Goal: Task Accomplishment & Management: Complete application form

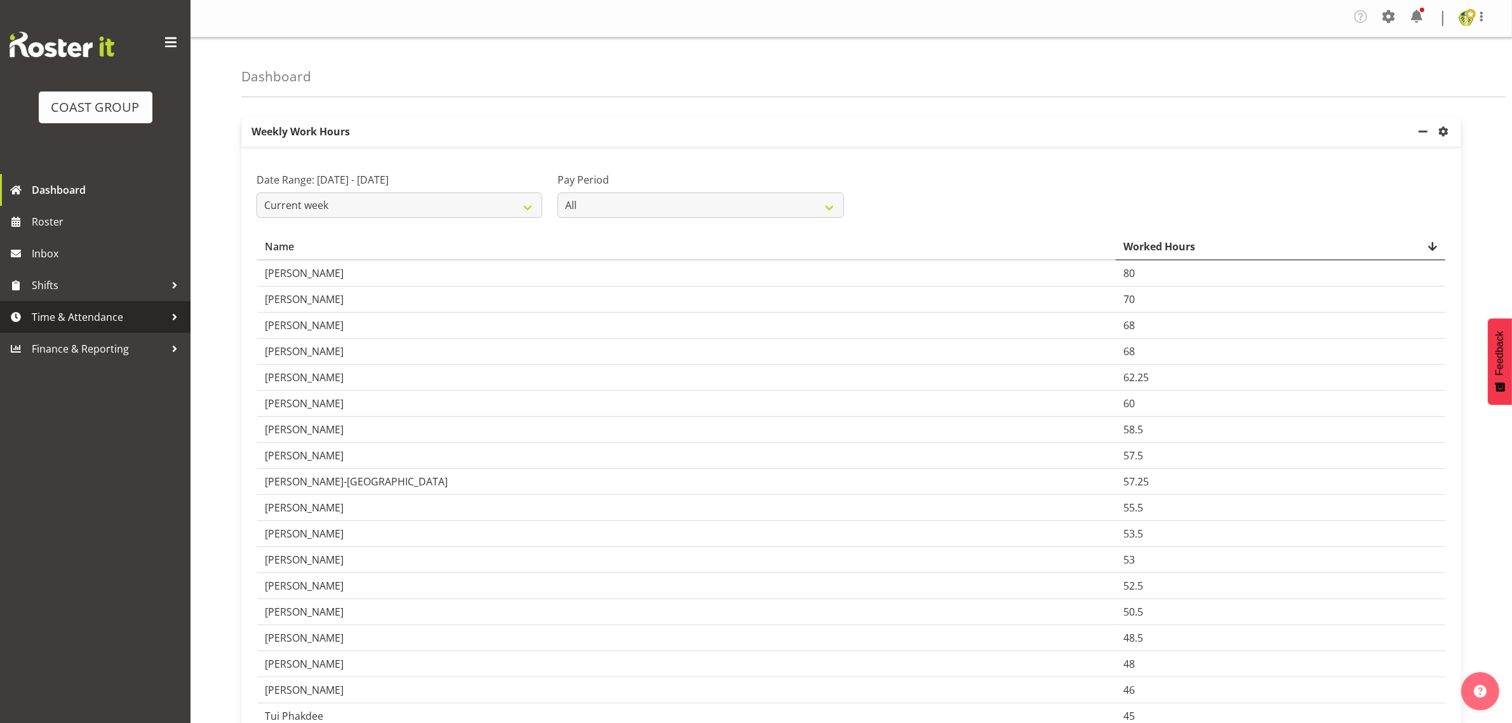
click at [65, 316] on span "Time & Attendance" at bounding box center [98, 316] width 133 height 19
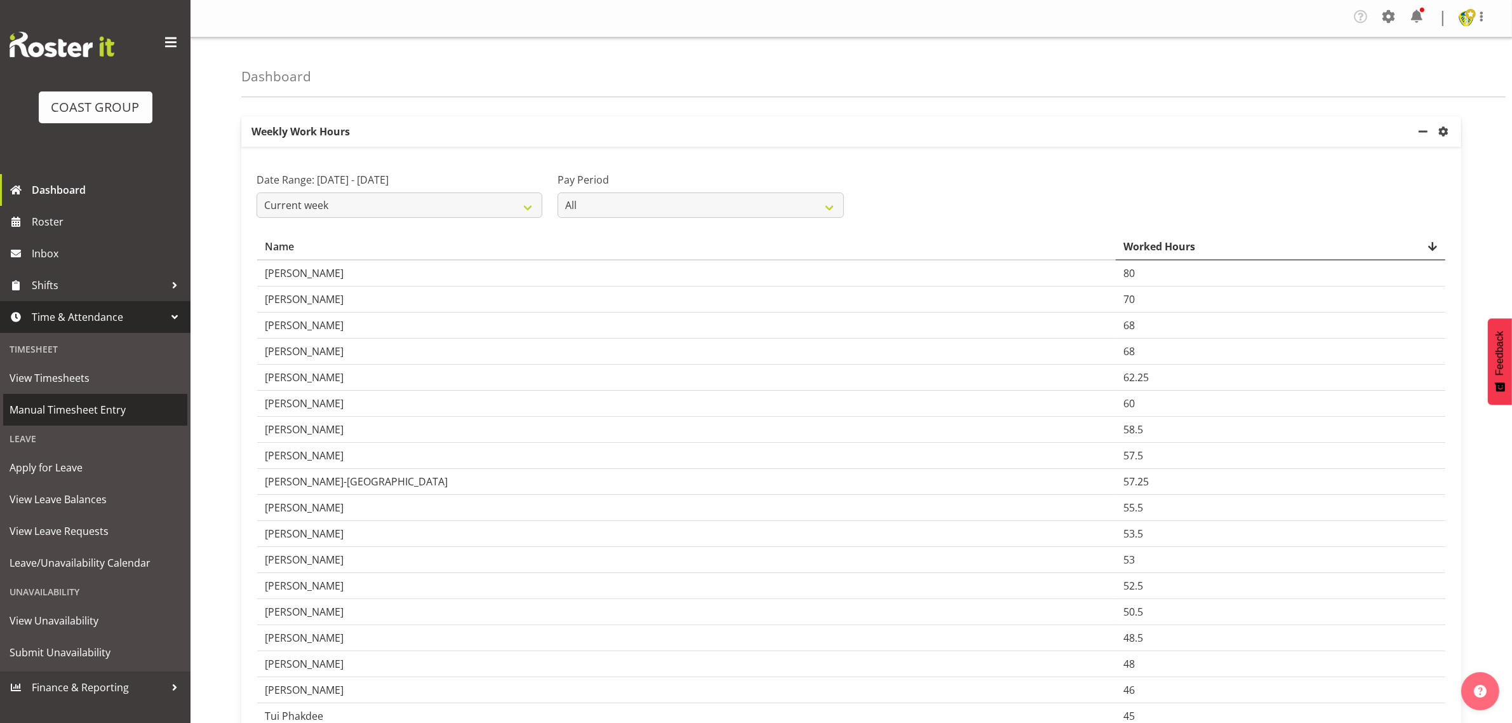
click at [56, 407] on span "Manual Timesheet Entry" at bounding box center [95, 409] width 171 height 19
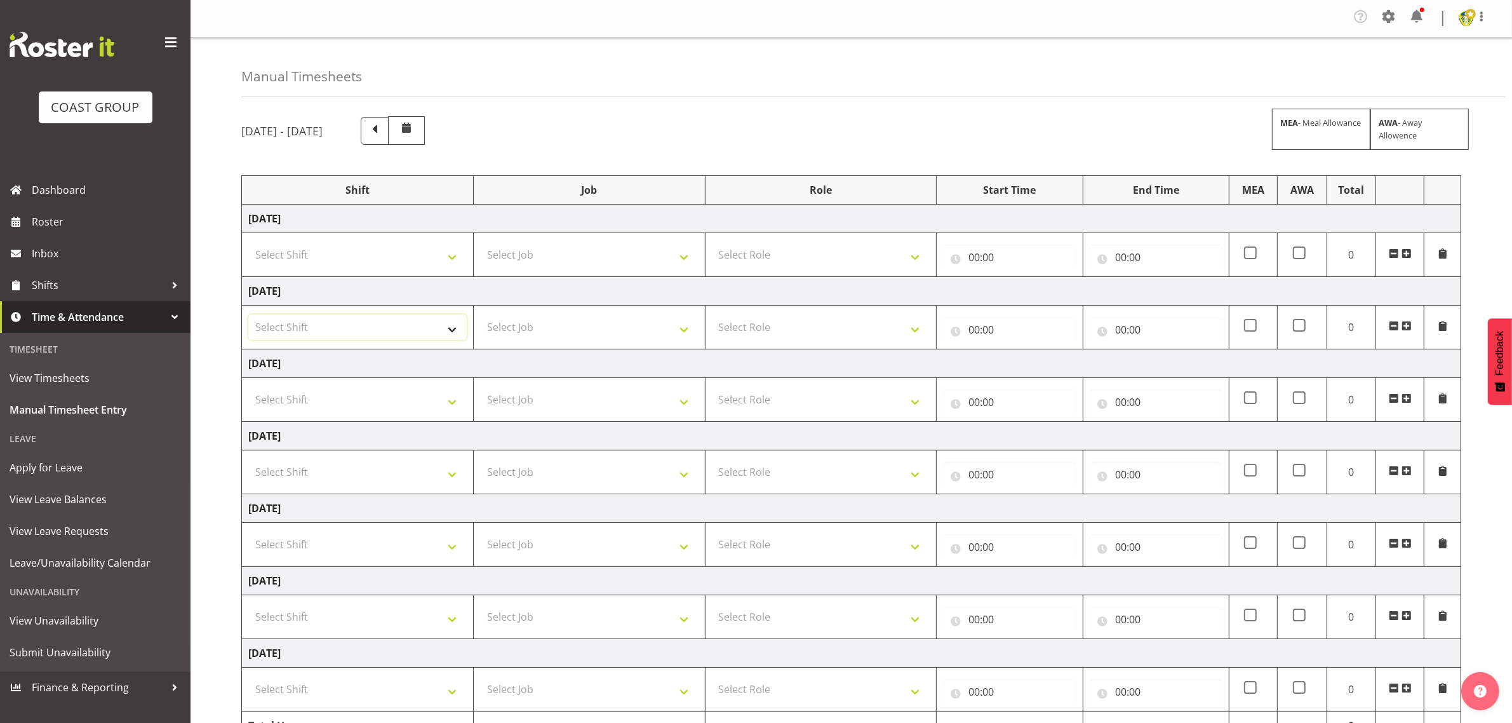
click at [419, 330] on select "Select Shift Break AHICE Break ATSNZ Break All Blacks casual Break Arts [PERSON…" at bounding box center [357, 326] width 218 height 25
select select "1404"
click at [248, 316] on select "Select Shift Break AHICE Break ATSNZ Break All Blacks casual Break Arts [PERSON…" at bounding box center [357, 326] width 218 height 25
drag, startPoint x: 537, startPoint y: 318, endPoint x: 540, endPoint y: 324, distance: 6.5
click at [538, 319] on select "Select Job 1 Carlton Events 1 [PERSON_NAME][GEOGRAPHIC_DATA] 1 [PERSON_NAME][GE…" at bounding box center [589, 326] width 218 height 25
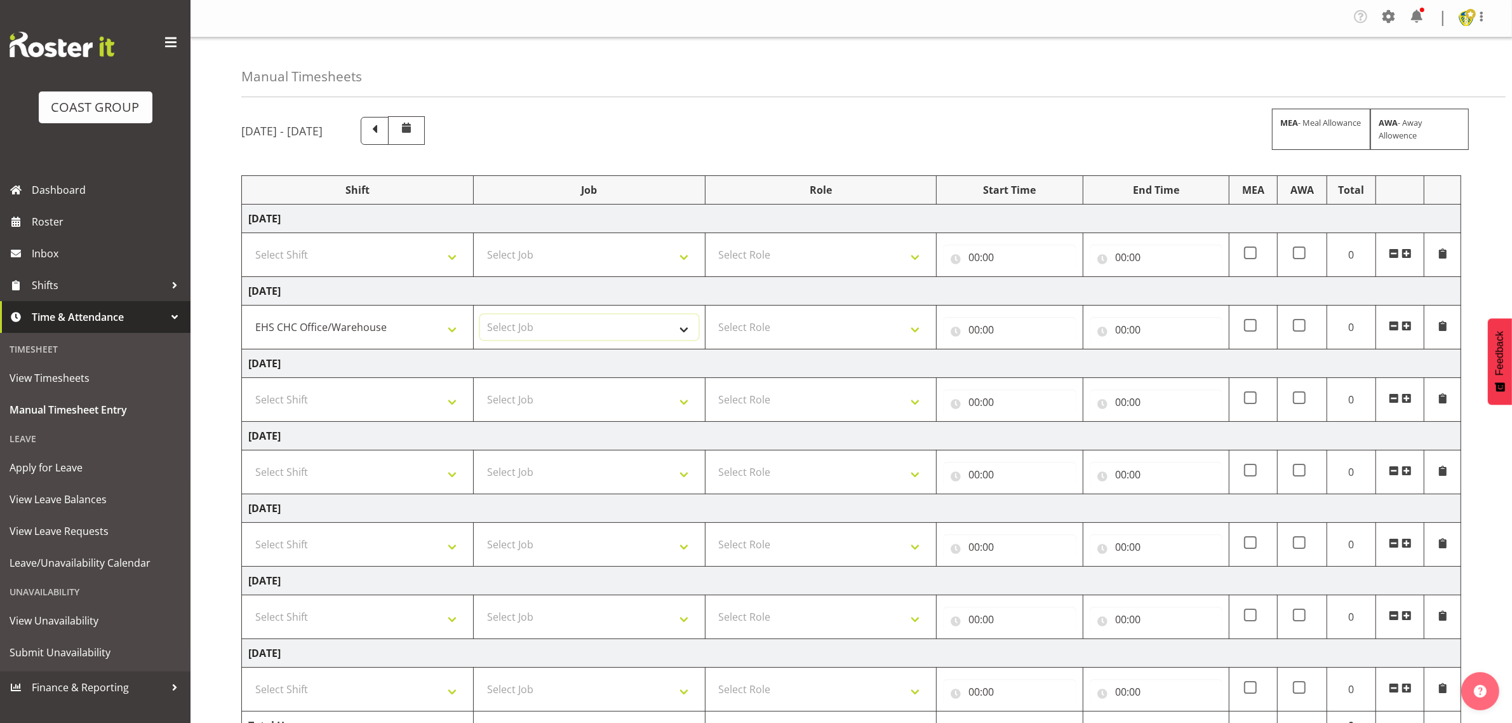
select select "69"
click at [480, 316] on select "Select Job 1 Carlton Events 1 [PERSON_NAME][GEOGRAPHIC_DATA] 1 [PERSON_NAME][GE…" at bounding box center [589, 326] width 218 height 25
click at [768, 327] on select "Select Role ACCOUNT MANAGER Account Manager" at bounding box center [821, 326] width 218 height 25
select select "197"
click at [712, 316] on select "Select Role ACCOUNT MANAGER Account Manager" at bounding box center [821, 326] width 218 height 25
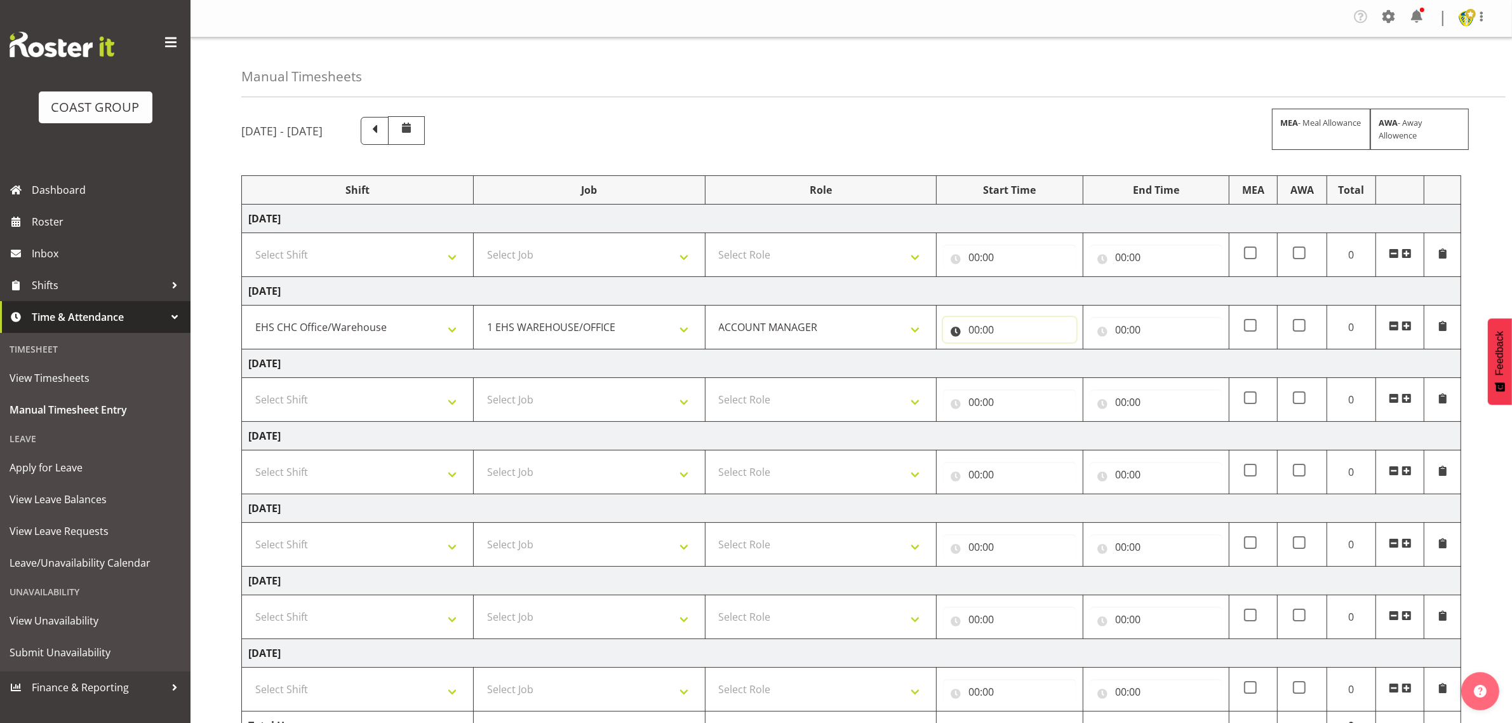
click at [1043, 333] on input "00:00" at bounding box center [1009, 329] width 133 height 25
click at [1037, 363] on select "00 01 02 03 04 05 06 07 08 09 10 11 12 13 14 15 16 17 18 19 20 21 22 23" at bounding box center [1029, 362] width 29 height 25
select select "8"
click at [1015, 352] on select "00 01 02 03 04 05 06 07 08 09 10 11 12 13 14 15 16 17 18 19 20 21 22 23" at bounding box center [1029, 362] width 29 height 25
type input "08:00"
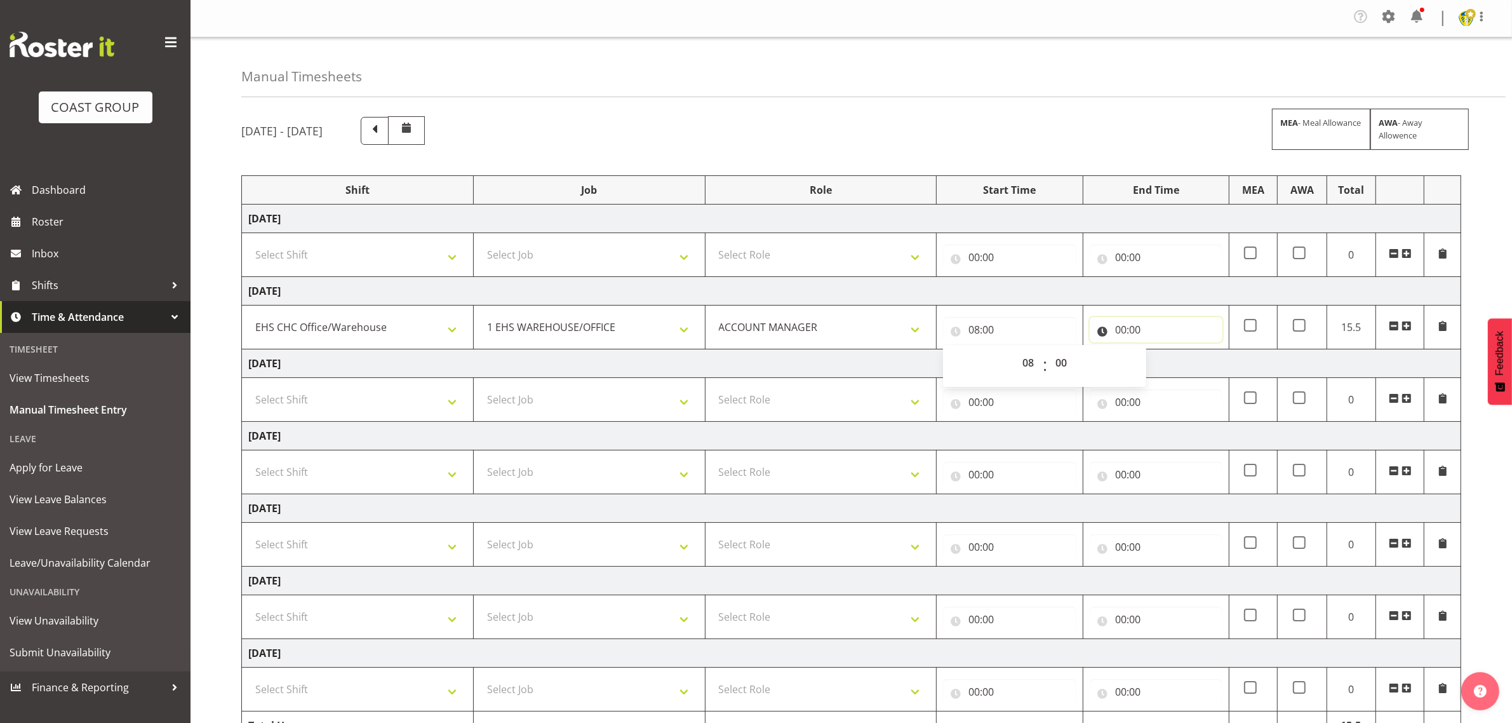
click at [1178, 332] on input "00:00" at bounding box center [1155, 329] width 133 height 25
click at [1183, 365] on select "00 01 02 03 04 05 06 07 08 09 10 11 12 13 14 15 16 17 18 19 20 21 22 23" at bounding box center [1176, 362] width 29 height 25
select select "16"
click at [1162, 352] on select "00 01 02 03 04 05 06 07 08 09 10 11 12 13 14 15 16 17 18 19 20 21 22 23" at bounding box center [1176, 362] width 29 height 25
type input "16:00"
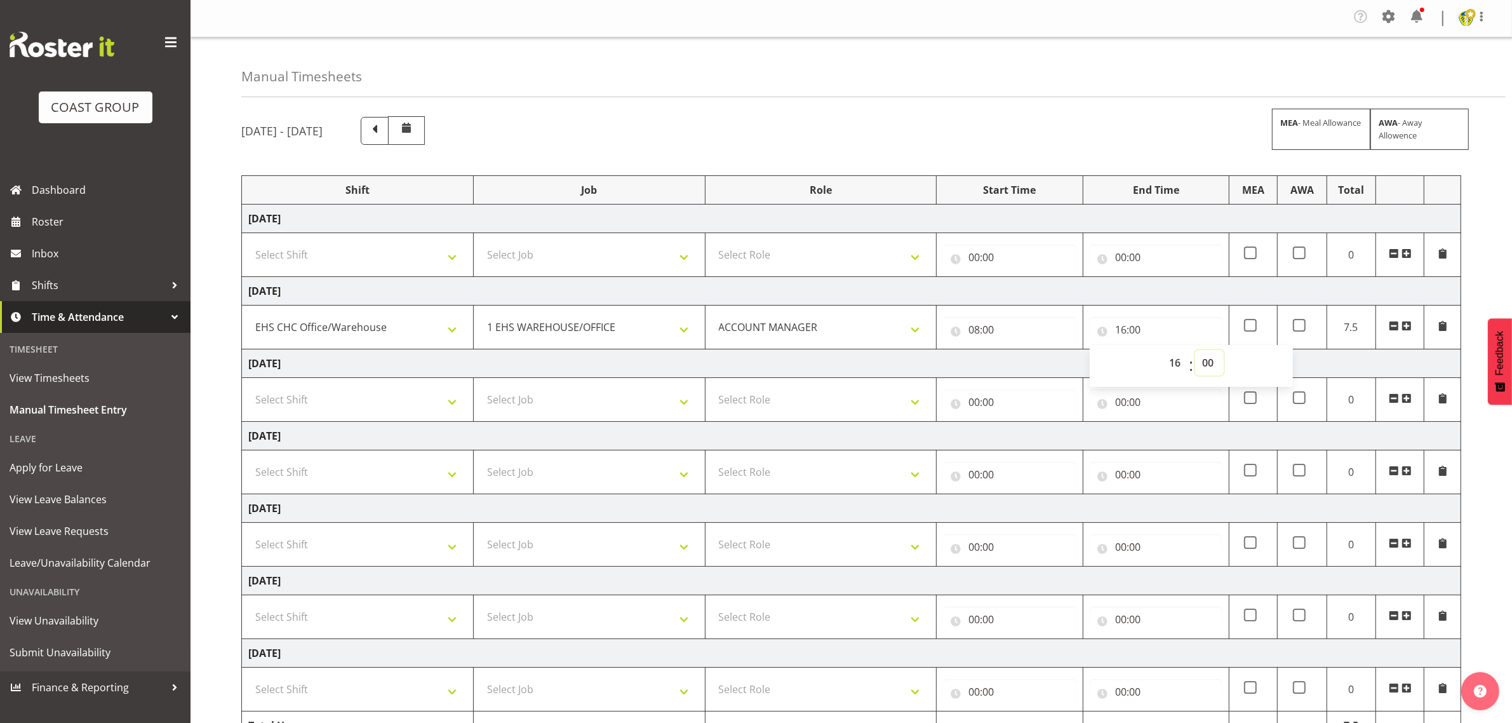
click at [1208, 366] on select "00 01 02 03 04 05 06 07 08 09 10 11 12 13 14 15 16 17 18 19 20 21 22 23 24 25 2…" at bounding box center [1209, 362] width 29 height 25
select select "30"
click at [1195, 352] on select "00 01 02 03 04 05 06 07 08 09 10 11 12 13 14 15 16 17 18 19 20 21 22 23 24 25 2…" at bounding box center [1209, 362] width 29 height 25
type input "16:30"
click at [366, 623] on select "Select Shift Break AHICE Break ATSNZ Break All Blacks casual Break Arts [PERSON…" at bounding box center [357, 616] width 218 height 25
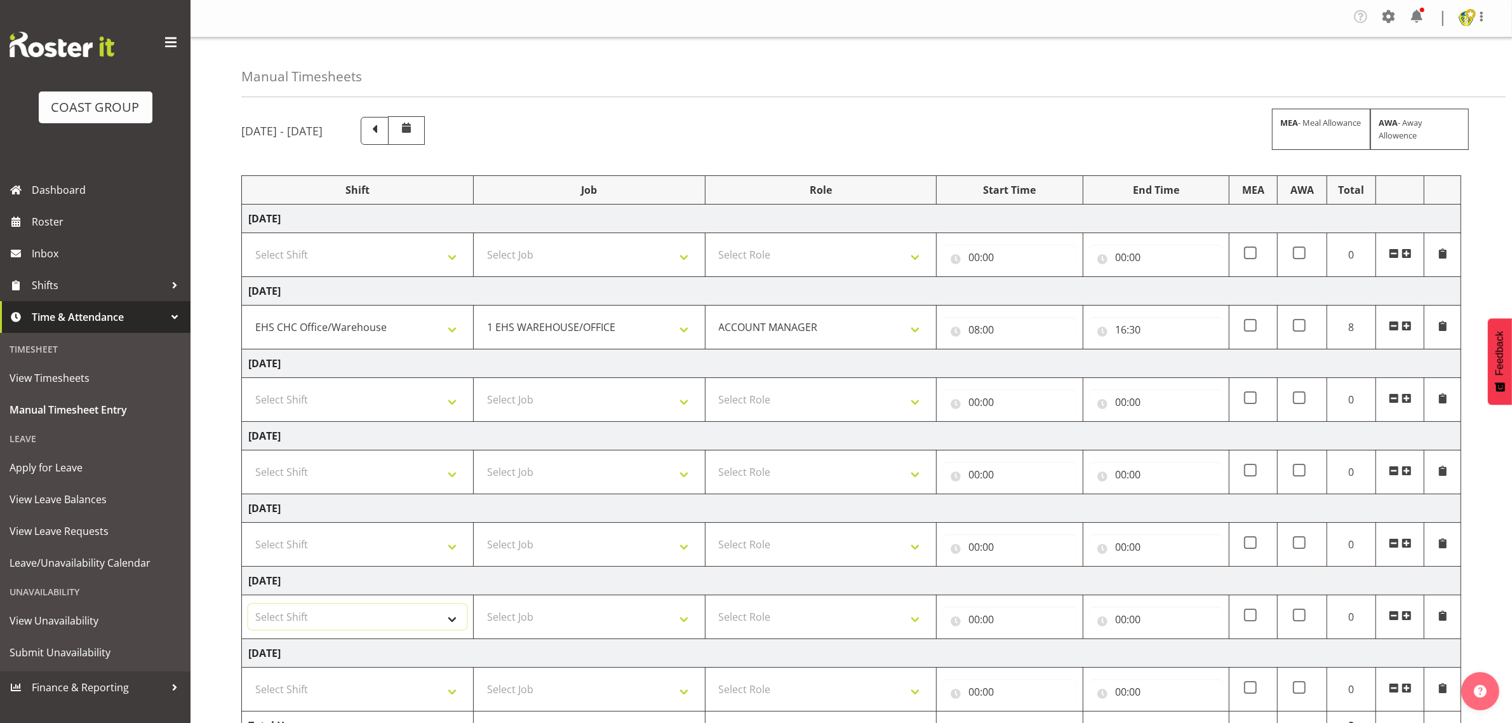
select select "1404"
click at [248, 607] on select "Select Shift Break AHICE Break ATSNZ Break All Blacks casual Break Arts [PERSON…" at bounding box center [357, 616] width 218 height 25
click at [526, 620] on select "Select Job 1 Carlton Events 1 [PERSON_NAME][GEOGRAPHIC_DATA] 1 [PERSON_NAME][GE…" at bounding box center [589, 616] width 218 height 25
select select "69"
click at [480, 607] on select "Select Job 1 Carlton Events 1 [PERSON_NAME][GEOGRAPHIC_DATA] 1 [PERSON_NAME][GE…" at bounding box center [589, 616] width 218 height 25
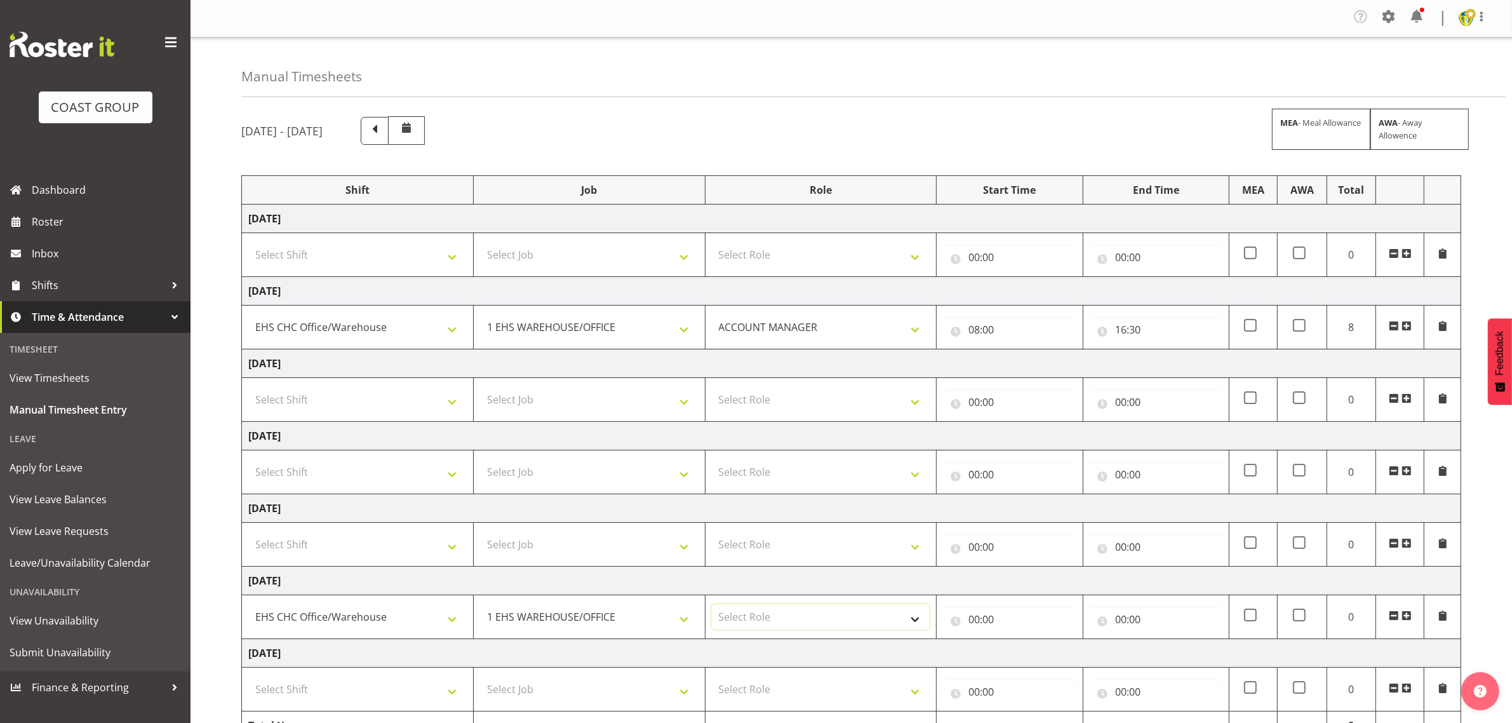
click at [773, 613] on select "Select Role ACCOUNT MANAGER Account Manager" at bounding box center [821, 616] width 218 height 25
select select "197"
click at [712, 607] on select "Select Role ACCOUNT MANAGER Account Manager" at bounding box center [821, 616] width 218 height 25
click at [997, 611] on input "00:00" at bounding box center [1009, 618] width 133 height 25
click at [1035, 655] on select "00 01 02 03 04 05 06 07 08 09 10 11 12 13 14 15 16 17 18 19 20 21 22 23" at bounding box center [1029, 651] width 29 height 25
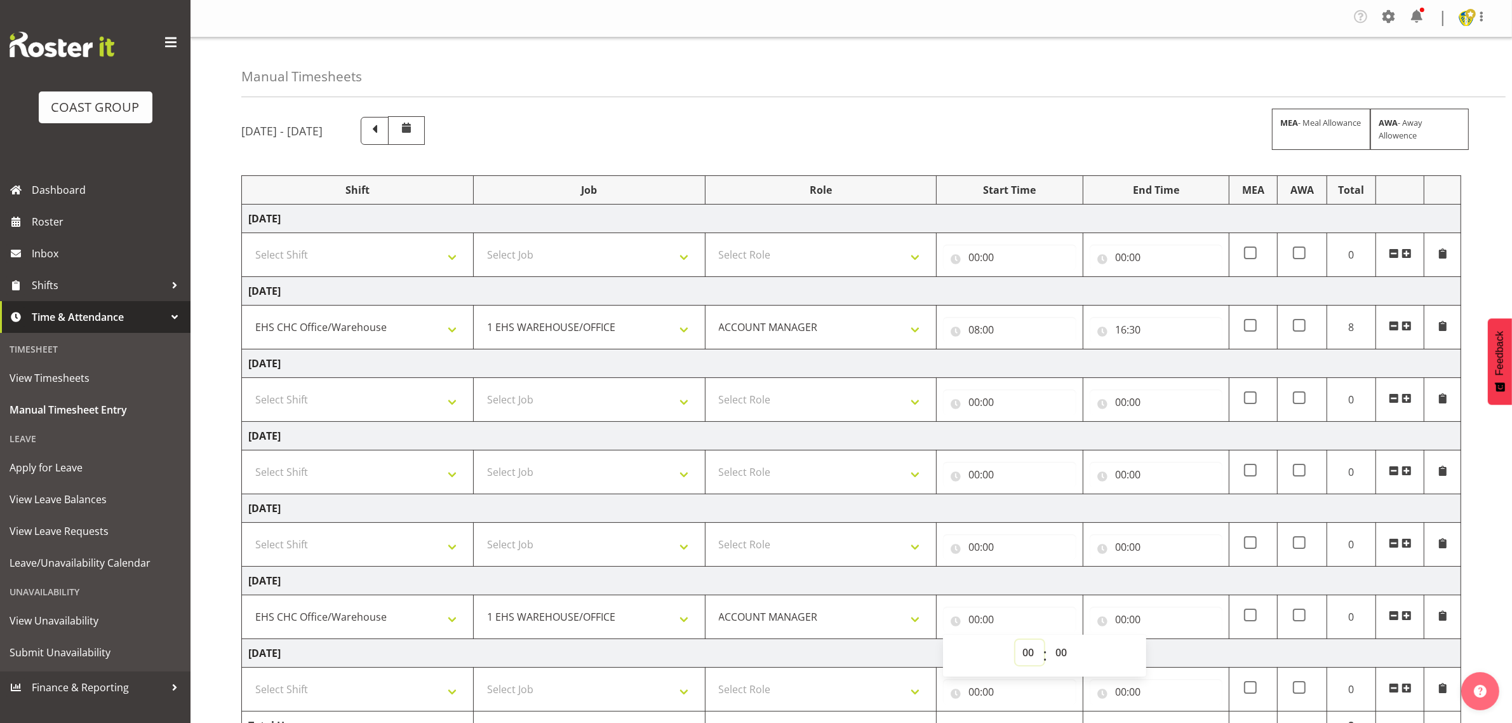
select select "10"
click at [1015, 643] on select "00 01 02 03 04 05 06 07 08 09 10 11 12 13 14 15 16 17 18 19 20 21 22 23" at bounding box center [1029, 651] width 29 height 25
type input "10:00"
click at [1165, 625] on input "00:00" at bounding box center [1155, 618] width 133 height 25
click at [1173, 656] on select "00 01 02 03 04 05 06 07 08 09 10 11 12 13 14 15 16 17 18 19 20 21 22 23" at bounding box center [1176, 651] width 29 height 25
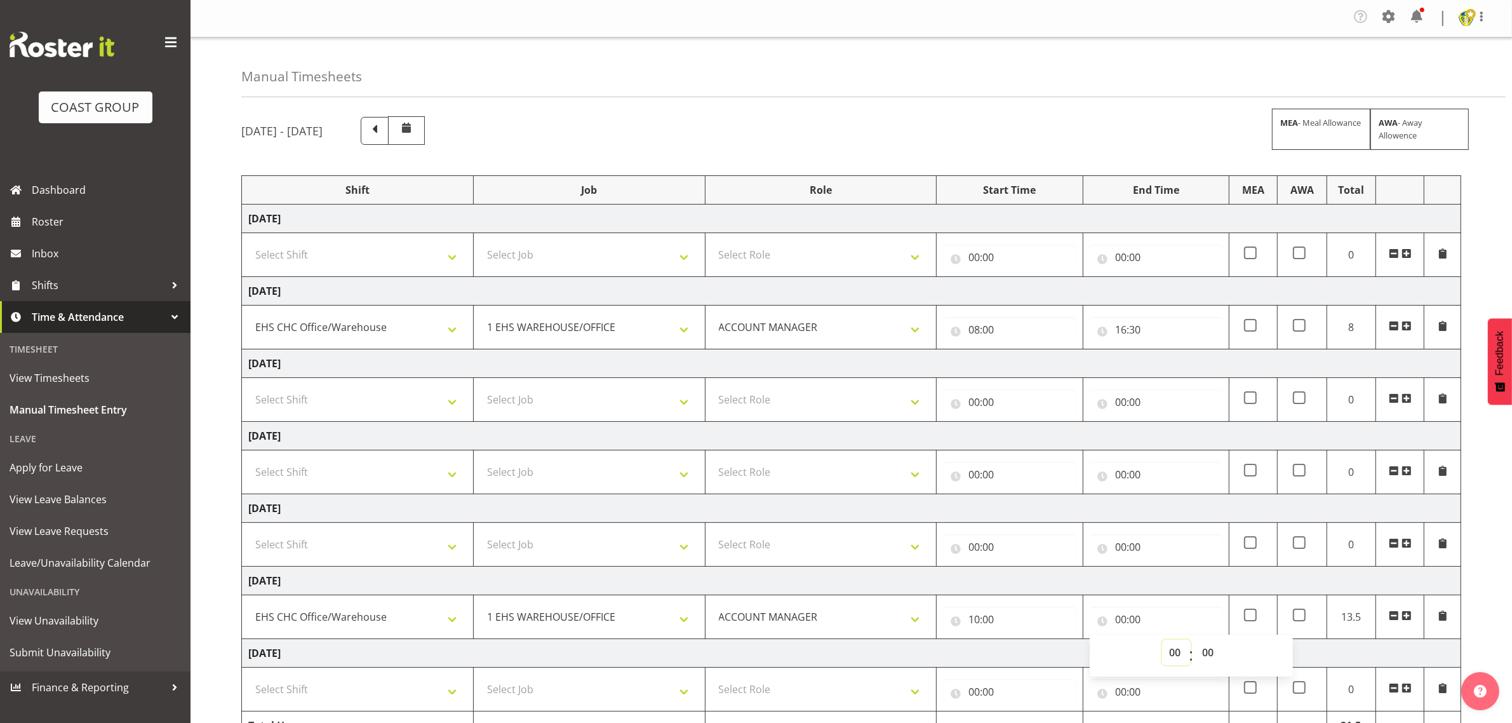
select select "14"
click at [1162, 643] on select "00 01 02 03 04 05 06 07 08 09 10 11 12 13 14 15 16 17 18 19 20 21 22 23" at bounding box center [1176, 651] width 29 height 25
type input "14:00"
click at [1488, 583] on div "[DATE] - [DATE] MEA - Meal Allowance AWA - Away Allowence Shift Job Role Start …" at bounding box center [876, 445] width 1270 height 676
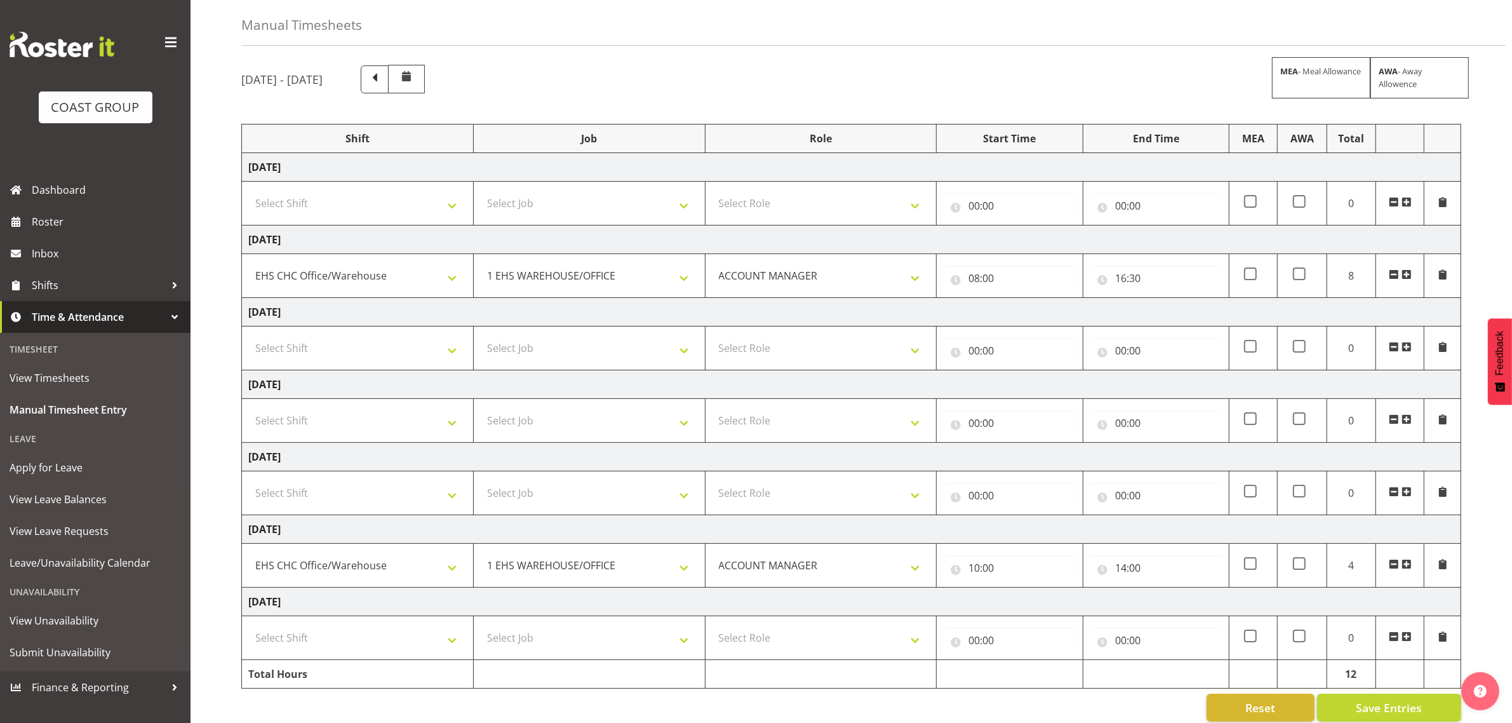
scroll to position [74, 0]
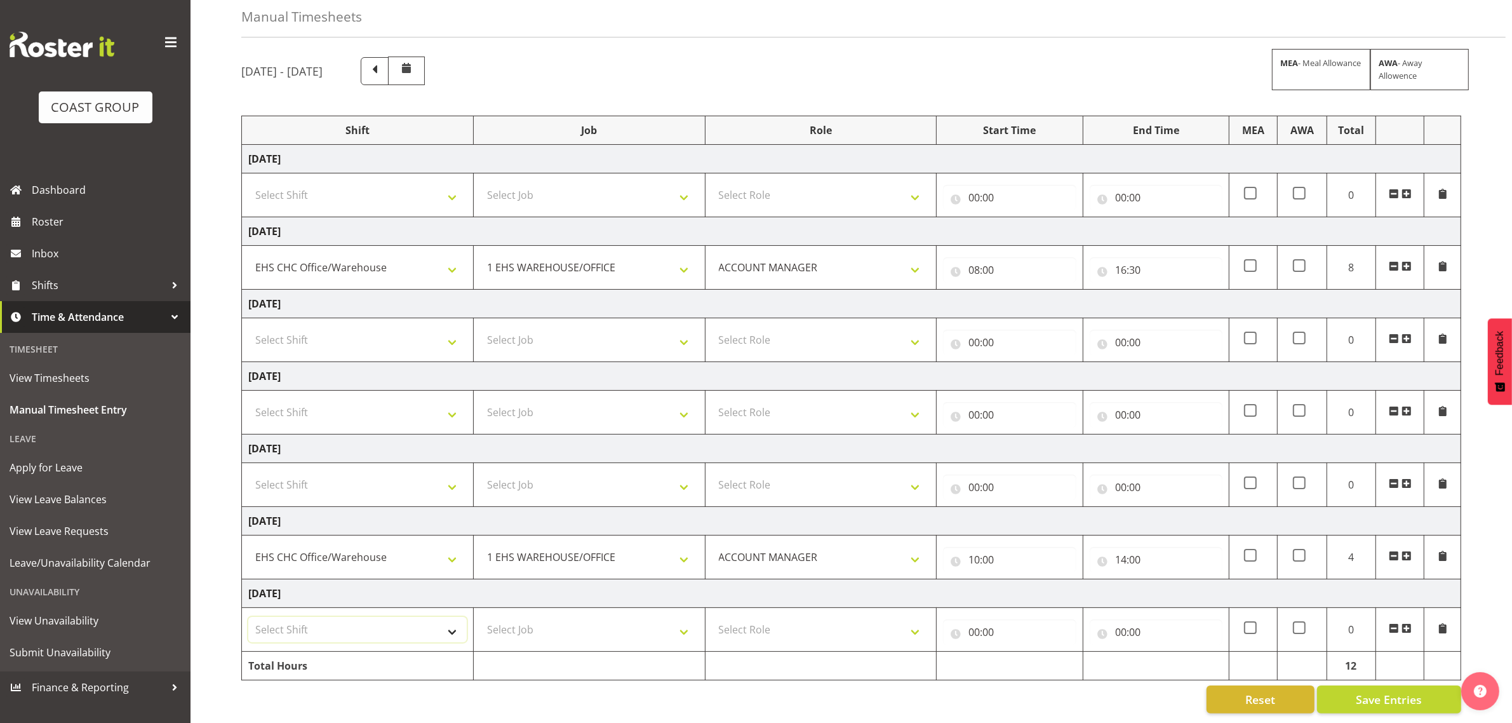
click at [398, 627] on select "Select Shift Break AHICE Break ATSNZ Break All Blacks casual Break Arts [PERSON…" at bounding box center [357, 628] width 218 height 25
select select "1404"
click at [248, 616] on select "Select Shift Break AHICE Break ATSNZ Break All Blacks casual Break Arts [PERSON…" at bounding box center [357, 628] width 218 height 25
click at [543, 616] on select "Select Job 1 Carlton Events 1 [PERSON_NAME][GEOGRAPHIC_DATA] 1 [PERSON_NAME][GE…" at bounding box center [589, 628] width 218 height 25
select select "69"
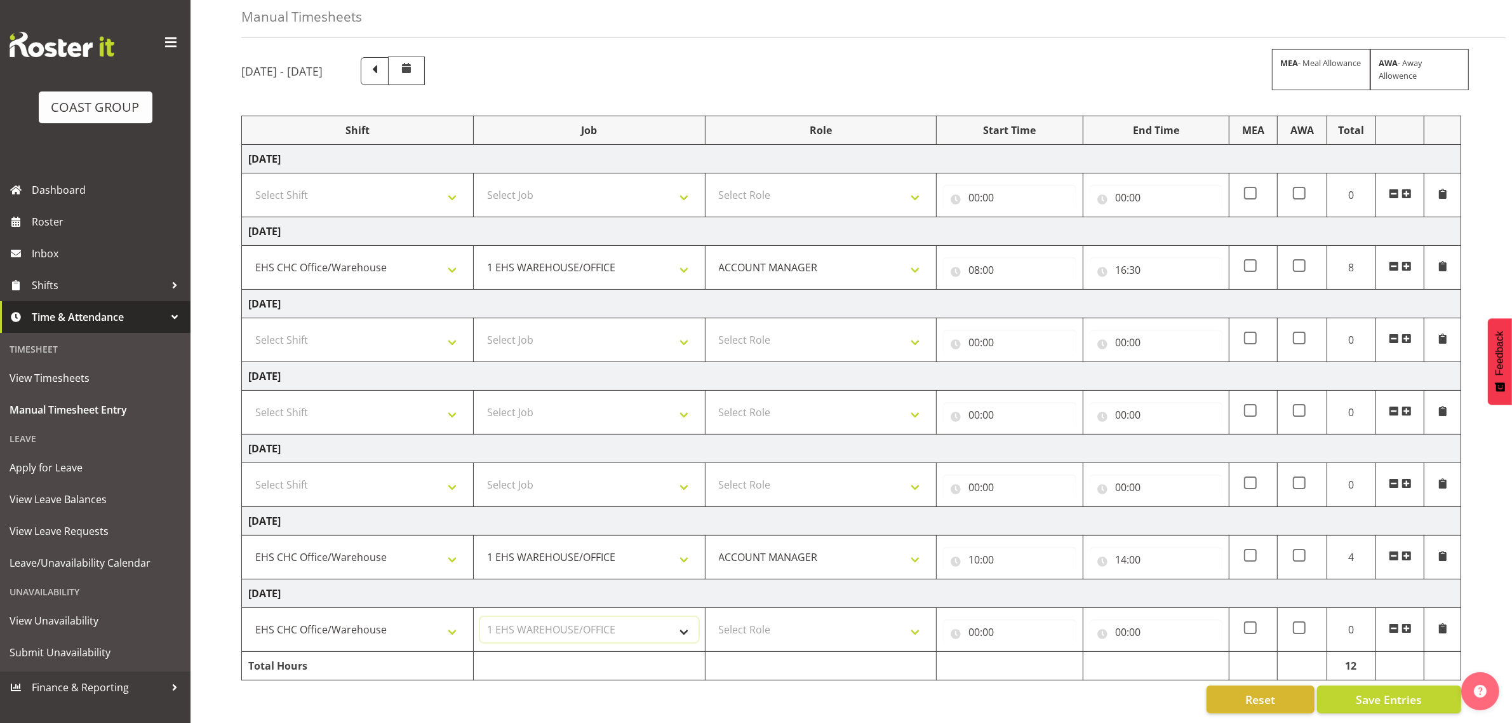
click at [480, 616] on select "Select Job 1 Carlton Events 1 [PERSON_NAME][GEOGRAPHIC_DATA] 1 [PERSON_NAME][GE…" at bounding box center [589, 628] width 218 height 25
drag, startPoint x: 806, startPoint y: 624, endPoint x: 818, endPoint y: 608, distance: 19.6
click at [806, 624] on select "Select Role ACCOUNT MANAGER Account Manager" at bounding box center [821, 628] width 218 height 25
select select "197"
click at [712, 616] on select "Select Role ACCOUNT MANAGER Account Manager" at bounding box center [821, 628] width 218 height 25
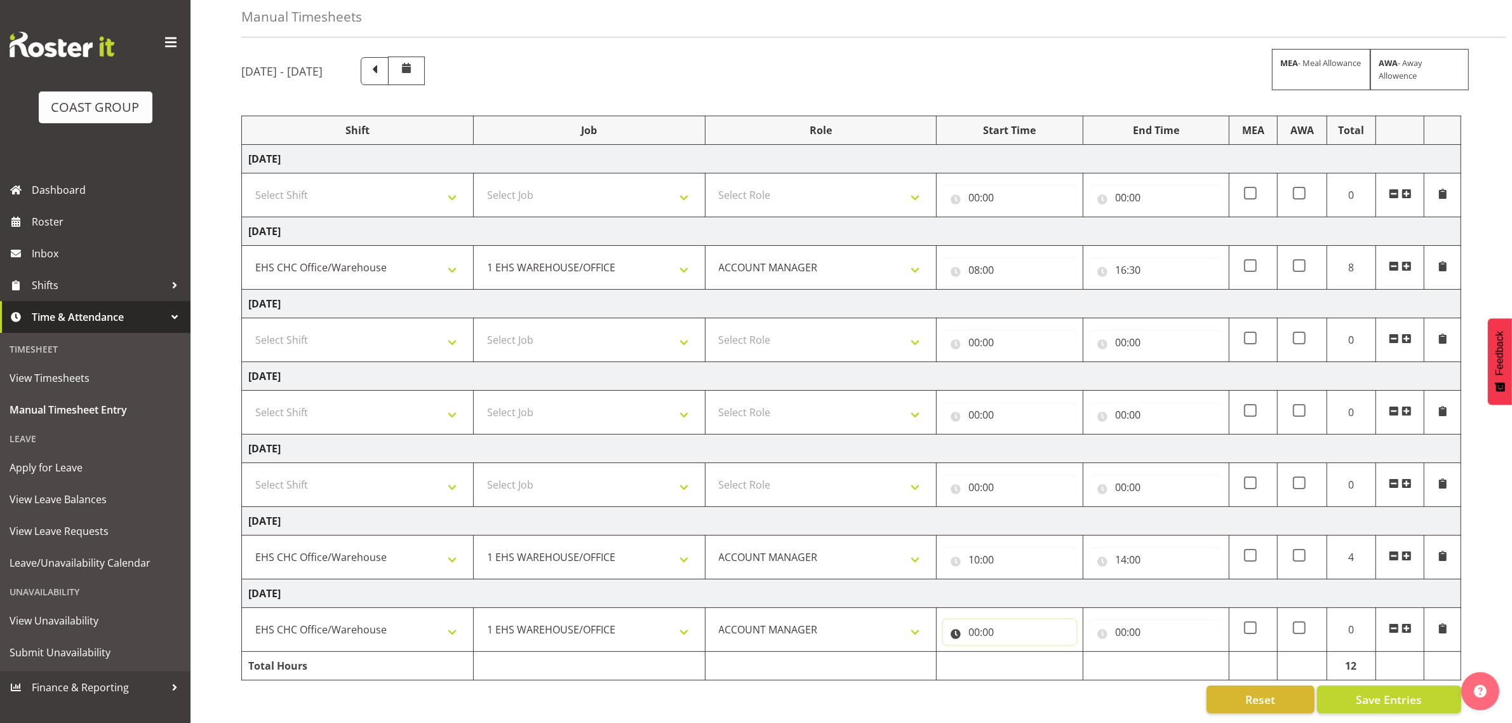
click at [1004, 627] on input "00:00" at bounding box center [1009, 631] width 133 height 25
click at [1025, 652] on select "00 01 02 03 04 05 06 07 08 09 10 11 12 13 14 15 16 17 18 19 20 21 22 23" at bounding box center [1029, 664] width 29 height 25
select select "8"
click at [1015, 652] on select "00 01 02 03 04 05 06 07 08 09 10 11 12 13 14 15 16 17 18 19 20 21 22 23" at bounding box center [1029, 664] width 29 height 25
type input "08:00"
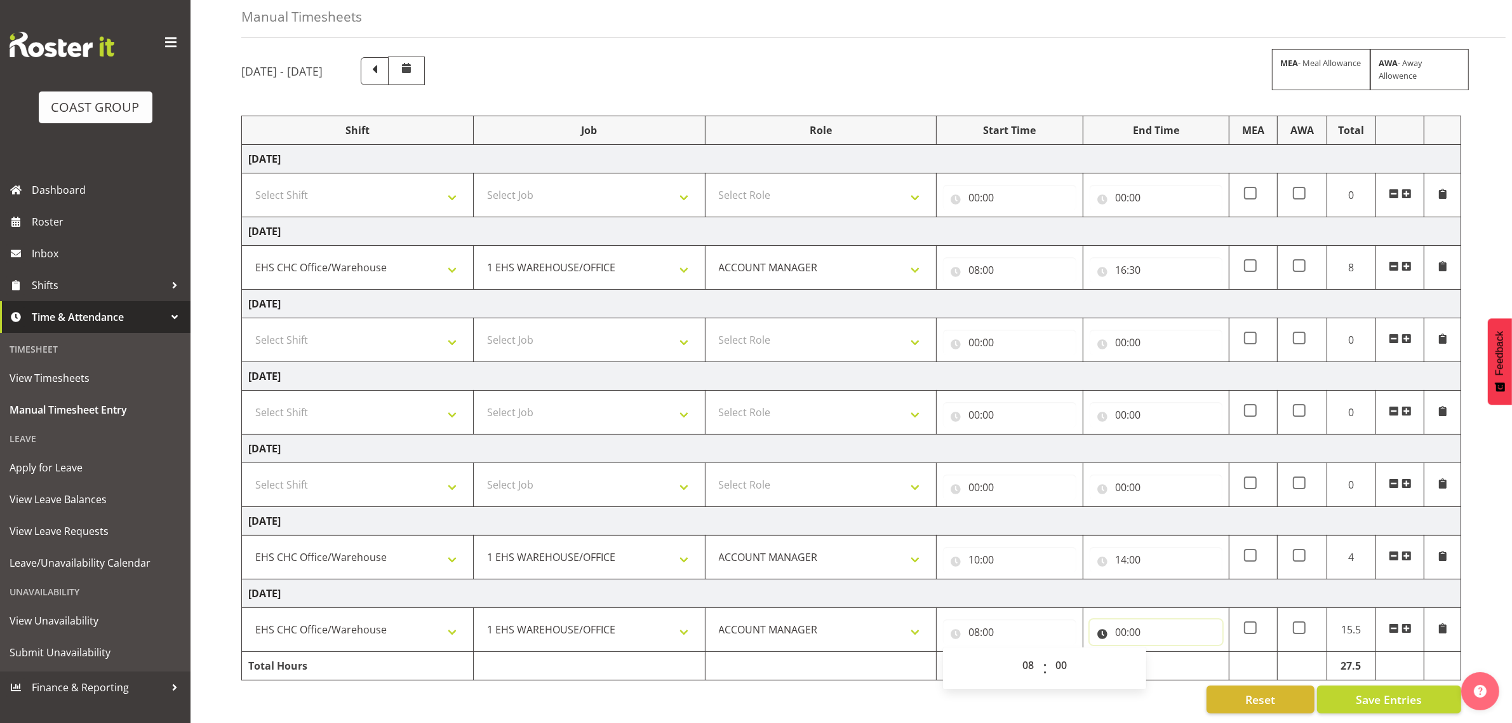
click at [1173, 619] on input "00:00" at bounding box center [1155, 631] width 133 height 25
click at [1183, 655] on select "00 01 02 03 04 05 06 07 08 09 10 11 12 13 14 15 16 17 18 19 20 21 22 23" at bounding box center [1176, 664] width 29 height 25
select select "16"
click at [1162, 652] on select "00 01 02 03 04 05 06 07 08 09 10 11 12 13 14 15 16 17 18 19 20 21 22 23" at bounding box center [1176, 664] width 29 height 25
type input "16:00"
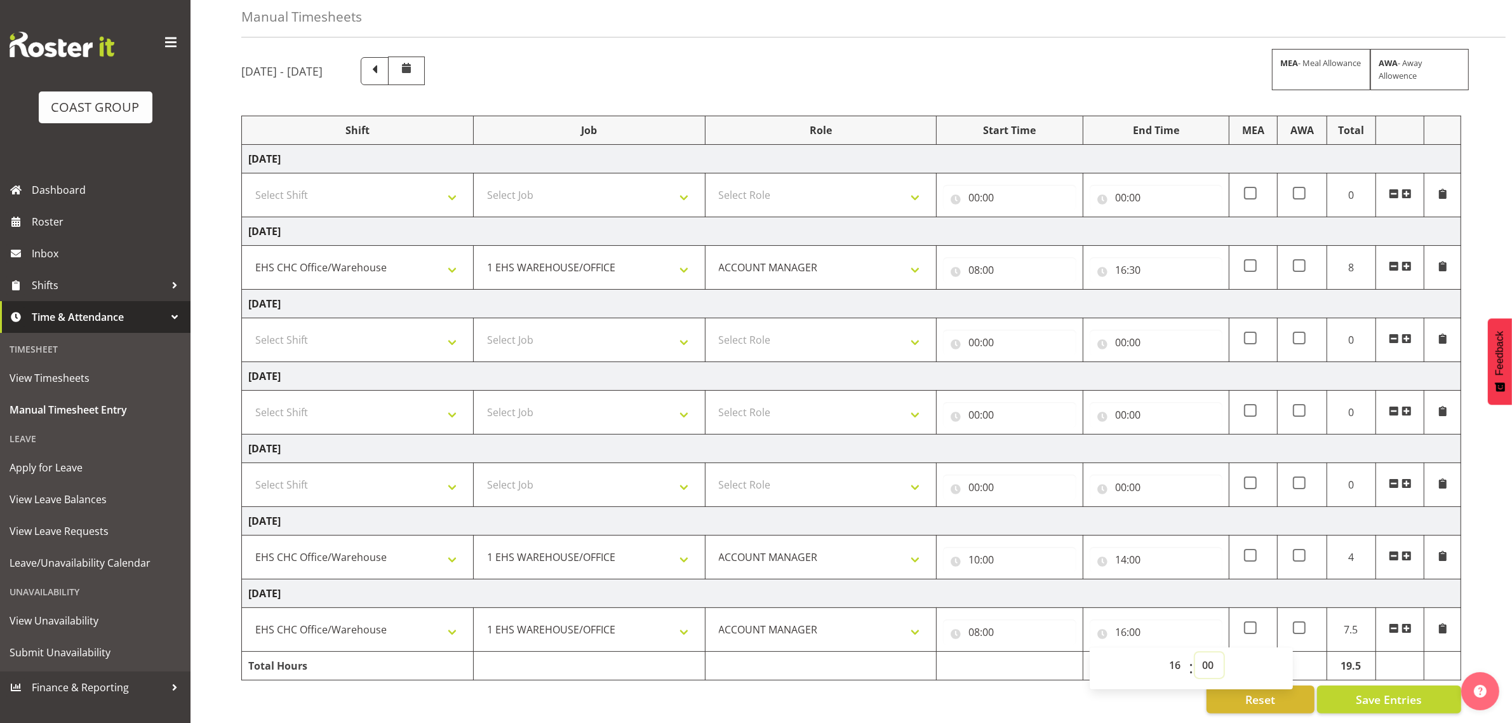
click at [1204, 653] on select "00 01 02 03 04 05 06 07 08 09 10 11 12 13 14 15 16 17 18 19 20 21 22 23 24 25 2…" at bounding box center [1209, 664] width 29 height 25
select select "30"
click at [1195, 652] on select "00 01 02 03 04 05 06 07 08 09 10 11 12 13 14 15 16 17 18 19 20 21 22 23 24 25 2…" at bounding box center [1209, 664] width 29 height 25
type input "16:30"
click at [1488, 575] on div "[DATE] - [DATE] MEA - Meal Allowance AWA - Away Allowence Shift Job Role Start …" at bounding box center [876, 385] width 1270 height 676
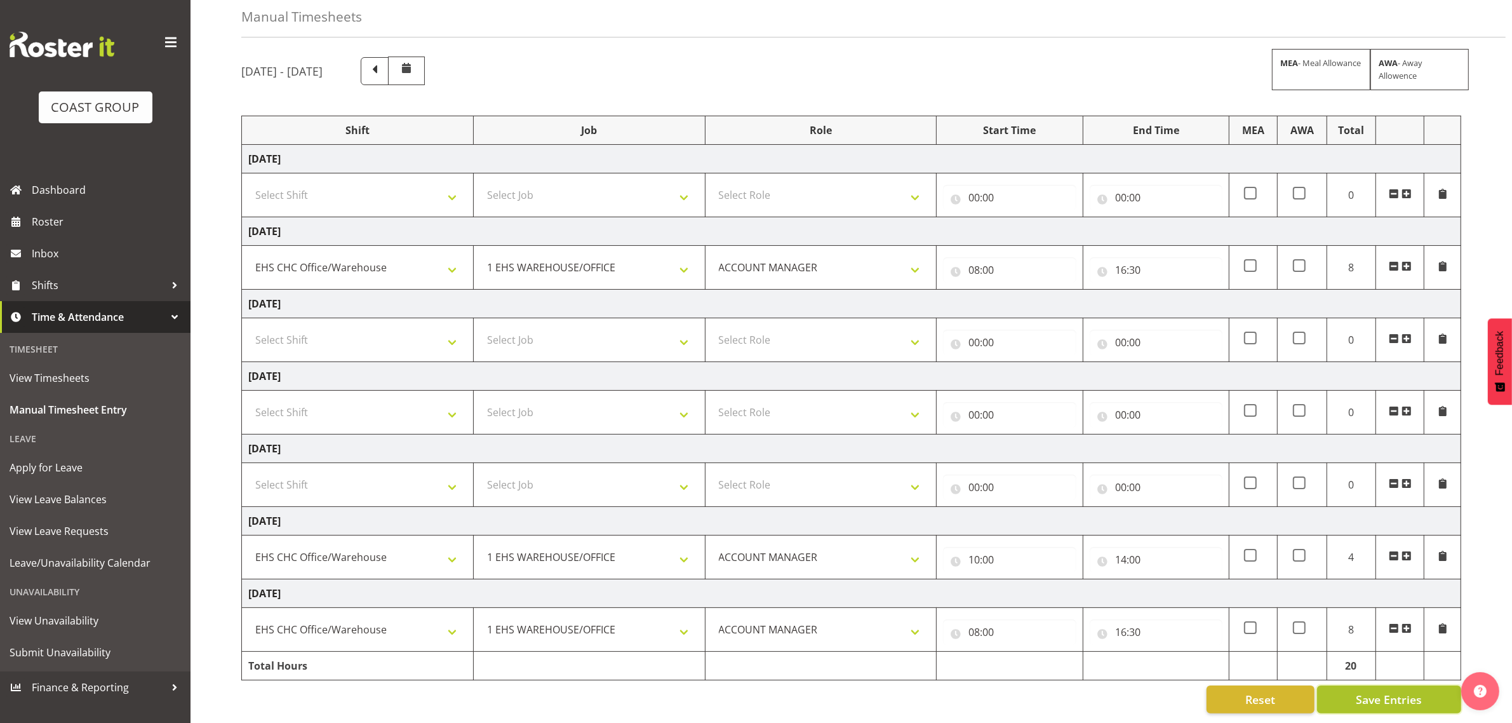
click at [1403, 692] on span "Save Entries" at bounding box center [1389, 699] width 66 height 17
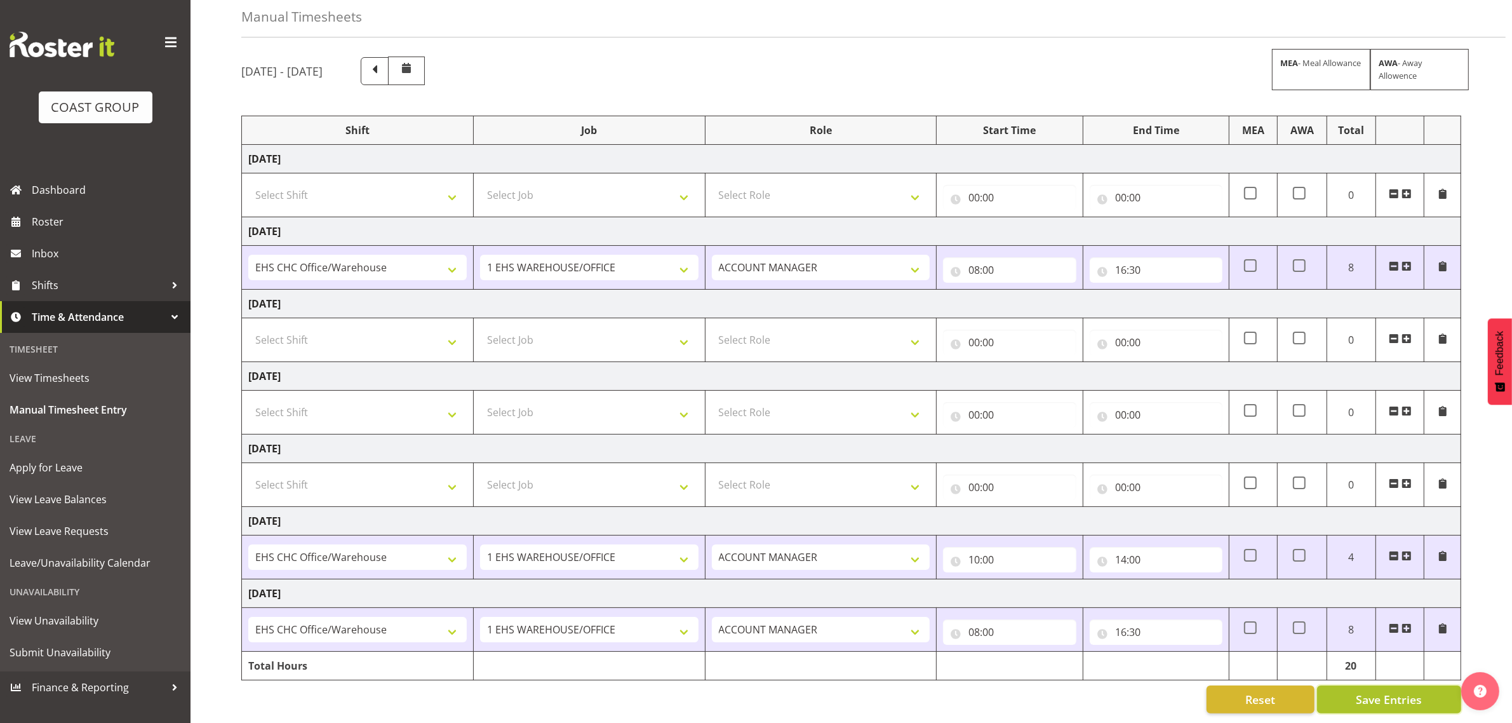
click at [1391, 691] on span "Save Entries" at bounding box center [1389, 699] width 66 height 17
